Goal: Find contact information: Find contact information

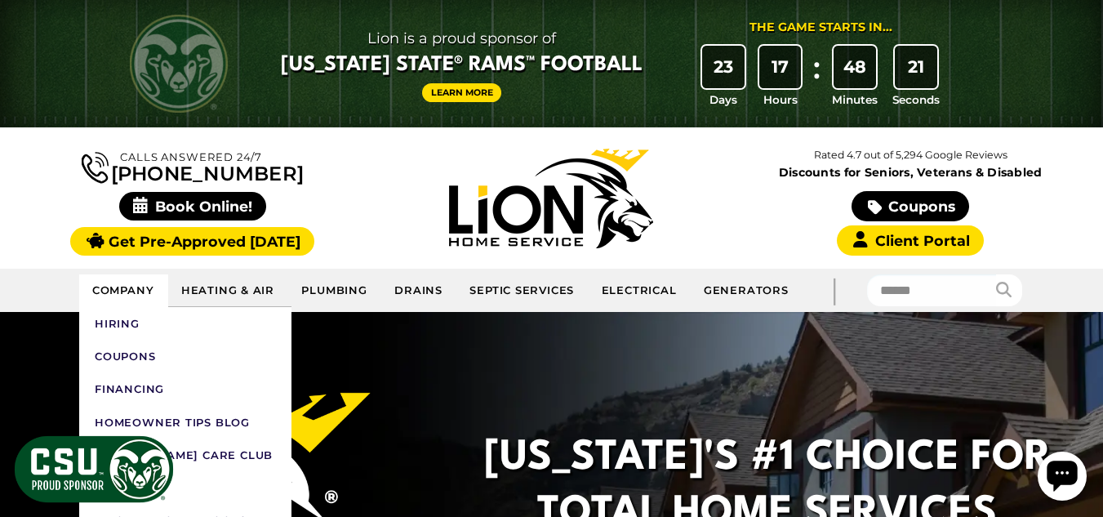
click at [118, 287] on link "Company" at bounding box center [123, 290] width 89 height 33
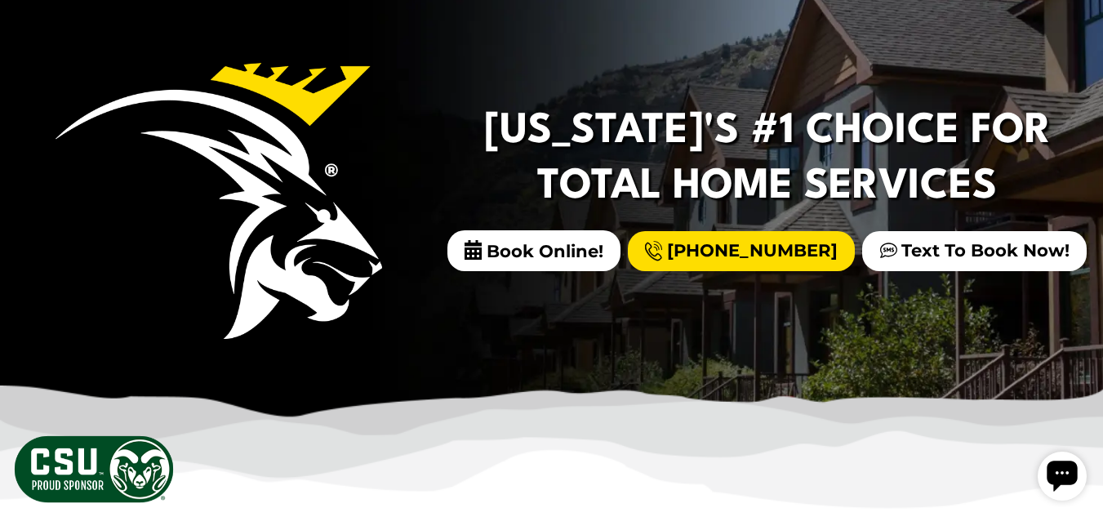
scroll to position [245, 0]
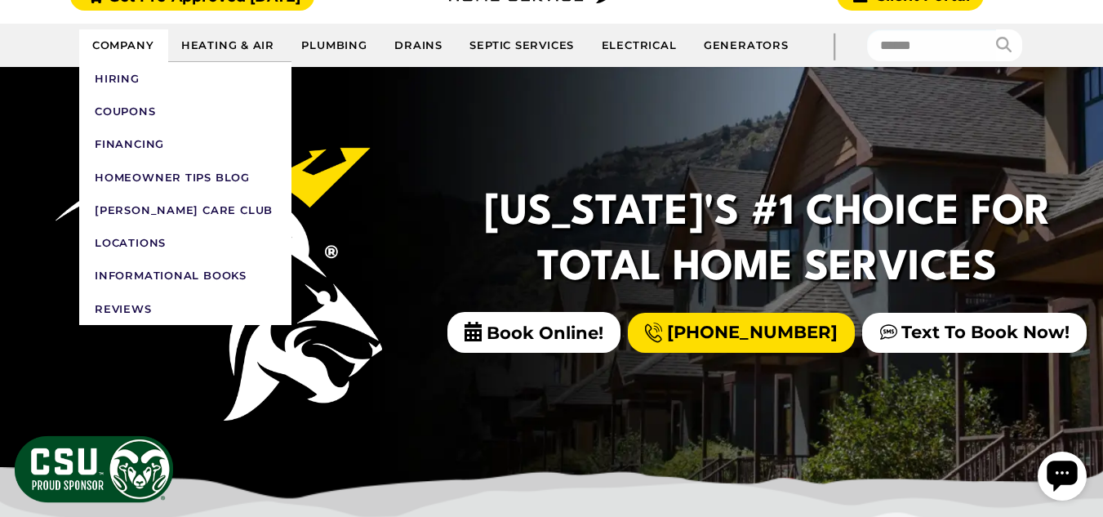
click at [140, 39] on link "Company" at bounding box center [123, 45] width 89 height 33
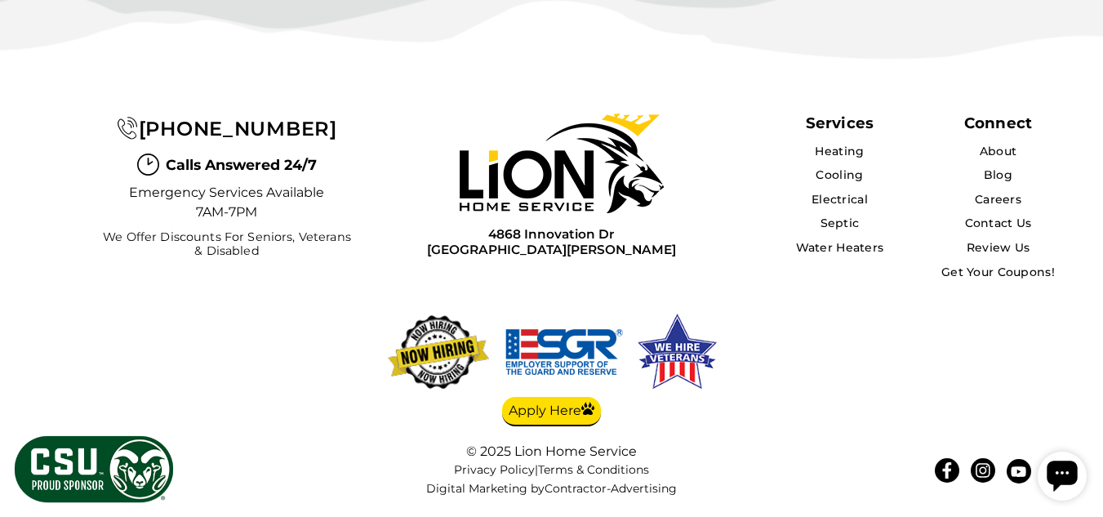
scroll to position [4422, 0]
click at [1021, 225] on link "Contact Us" at bounding box center [998, 223] width 68 height 15
